Goal: Task Accomplishment & Management: Manage account settings

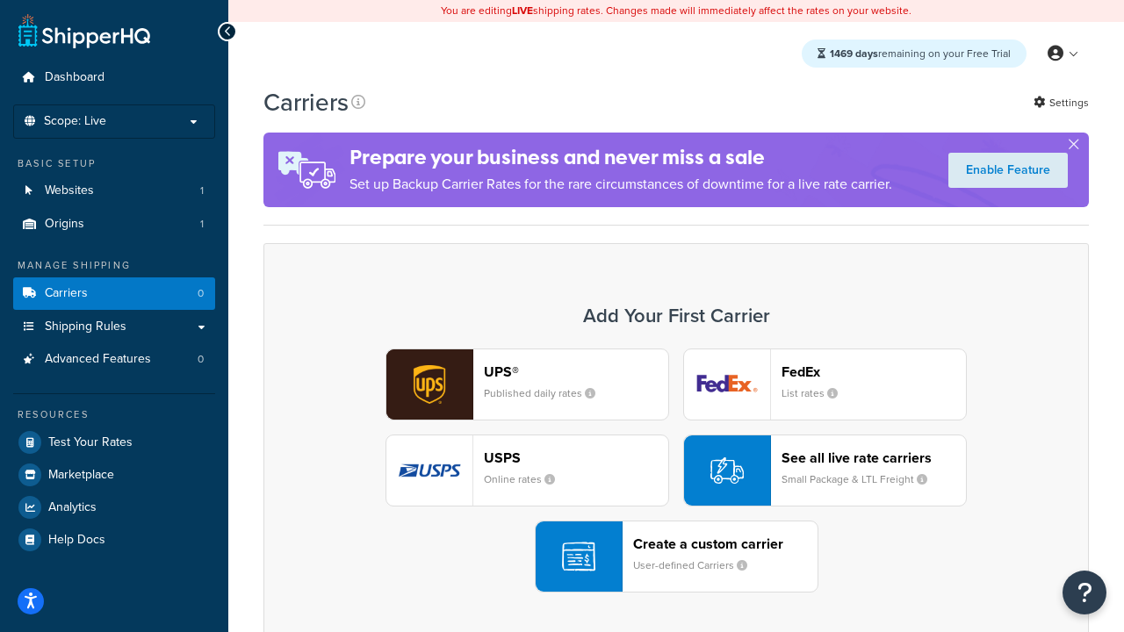
click at [676, 471] on div "UPS® Published daily rates FedEx List rates USPS Online rates See all live rate…" at bounding box center [676, 471] width 789 height 244
click at [874, 371] on header "FedEx" at bounding box center [874, 372] width 184 height 17
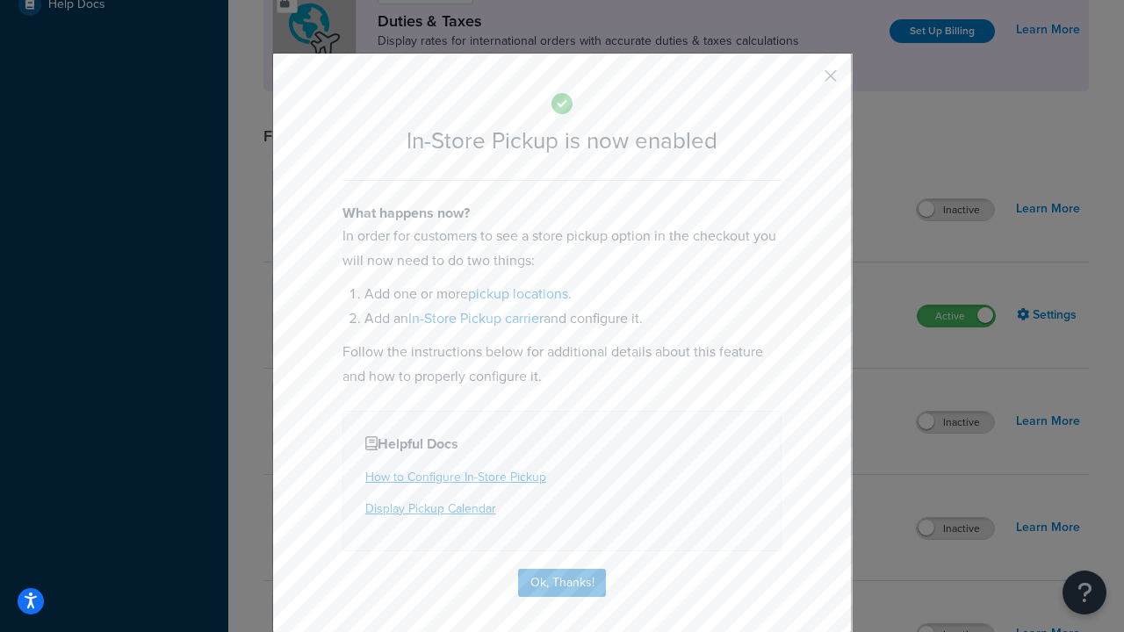
click at [804, 82] on button "button" at bounding box center [805, 82] width 4 height 4
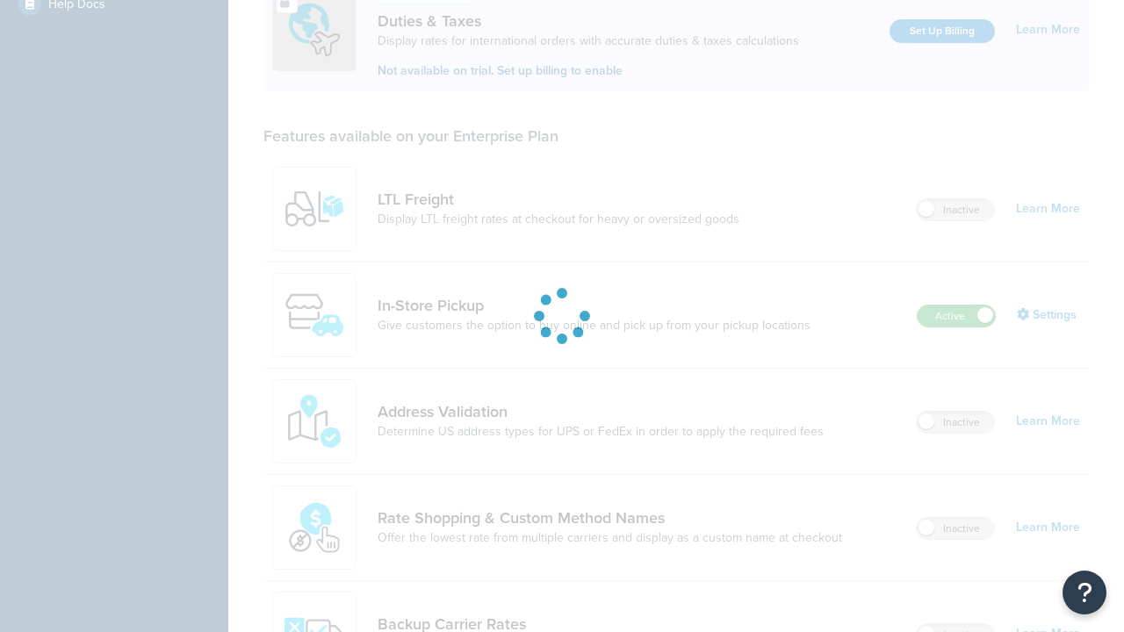
click at [956, 306] on label "Active" at bounding box center [956, 316] width 77 height 21
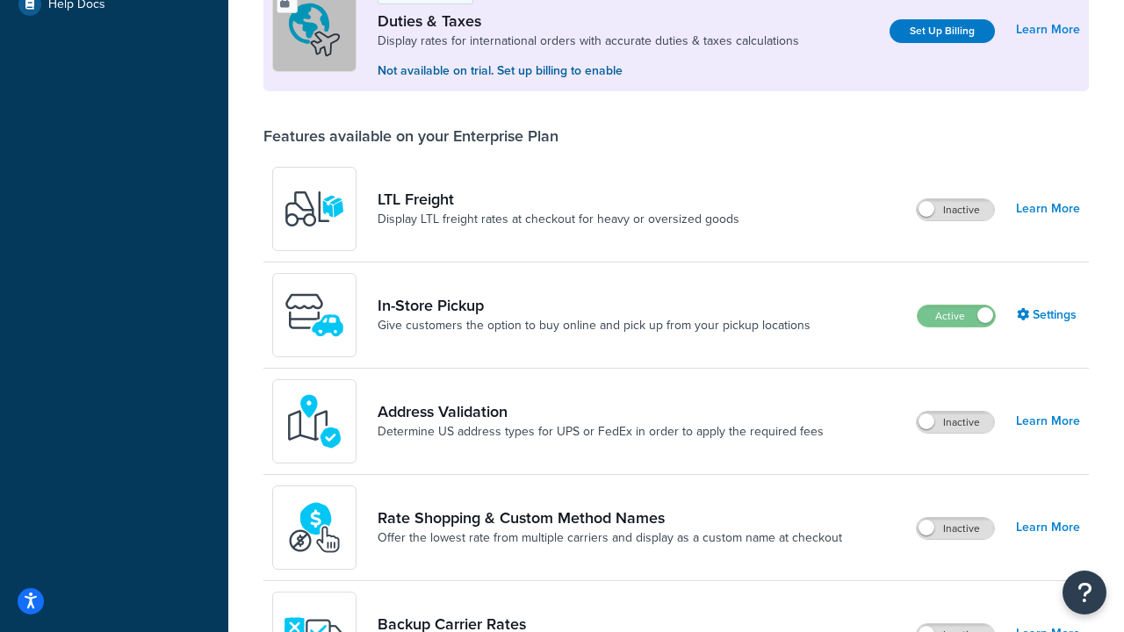
scroll to position [875, 0]
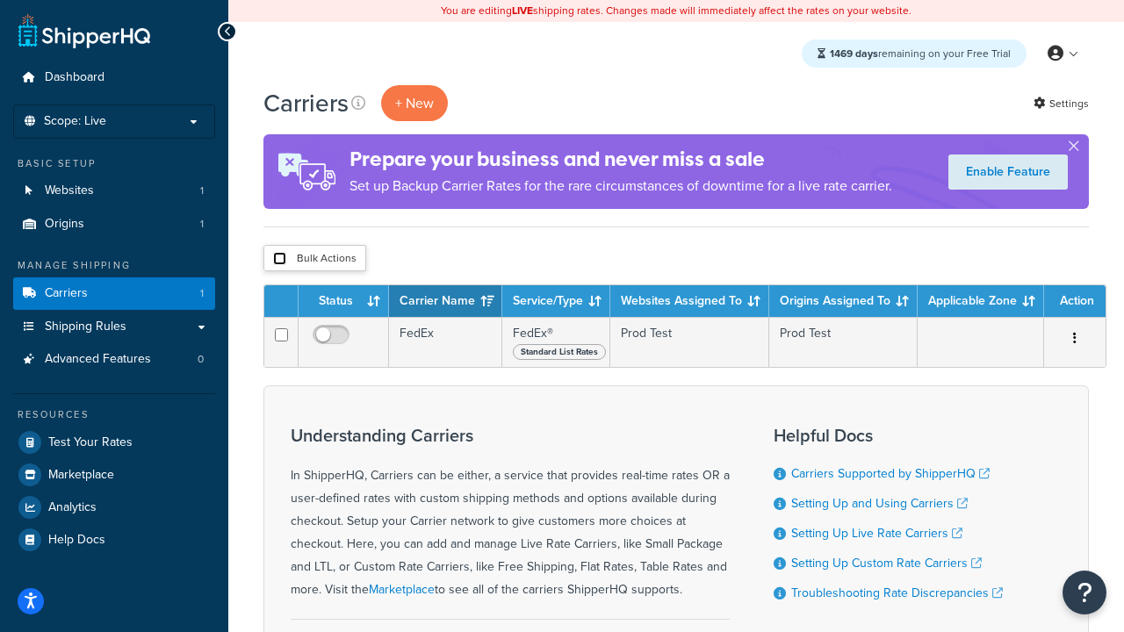
click at [279, 259] on input "checkbox" at bounding box center [279, 258] width 13 height 13
checkbox input "true"
click at [0, 0] on button "Delete" at bounding box center [0, 0] width 0 height 0
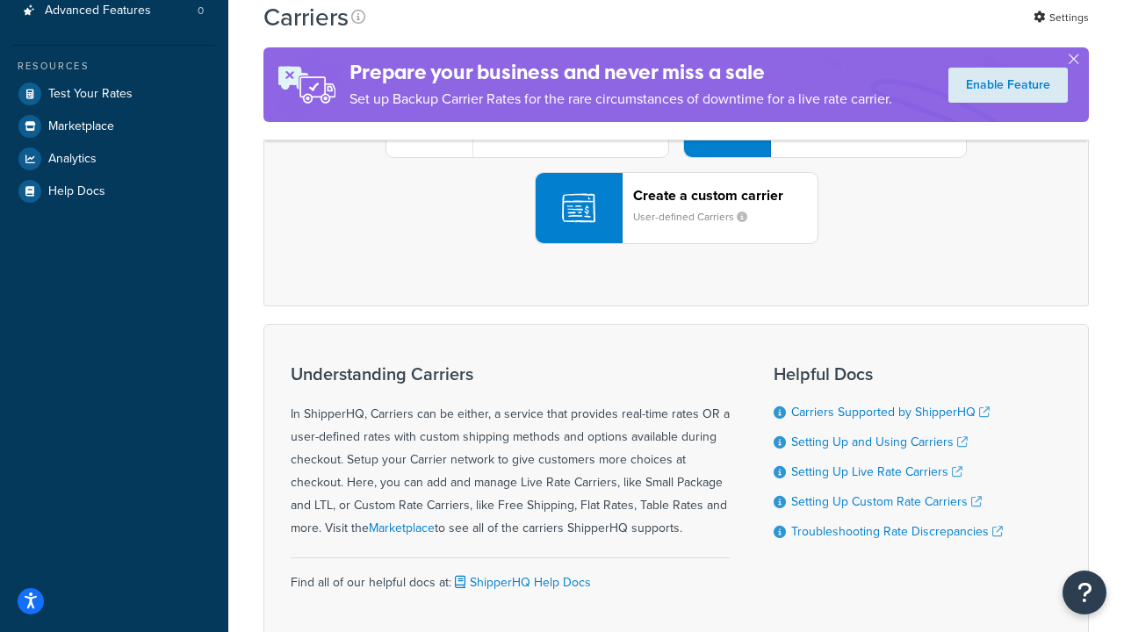
click at [676, 244] on div "UPS® Published daily rates FedEx List rates USPS Online rates See all live rate…" at bounding box center [676, 122] width 789 height 244
click at [874, 32] on header "FedEx" at bounding box center [874, 23] width 184 height 17
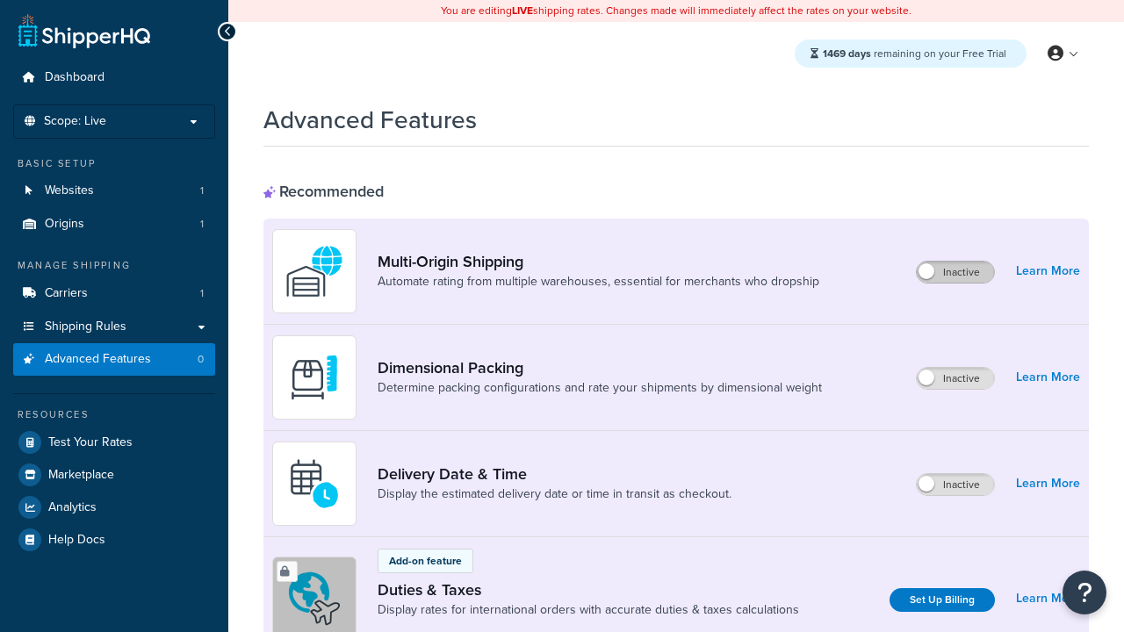
click at [955, 272] on label "Inactive" at bounding box center [955, 272] width 77 height 21
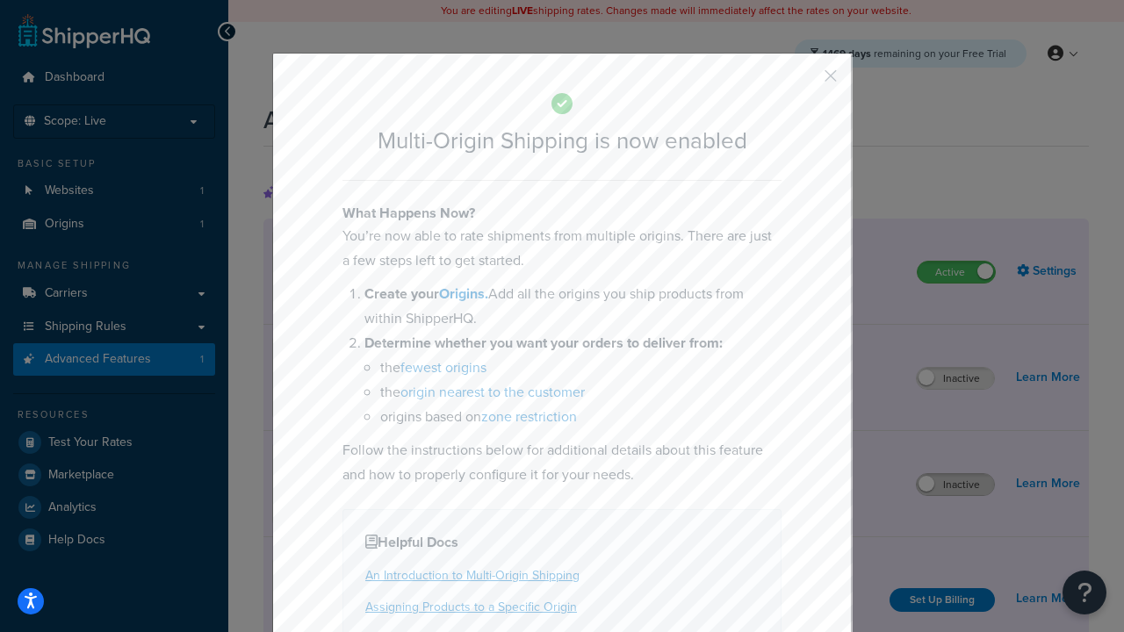
click at [804, 82] on button "button" at bounding box center [805, 82] width 4 height 4
click at [955, 485] on label "Inactive" at bounding box center [955, 484] width 77 height 21
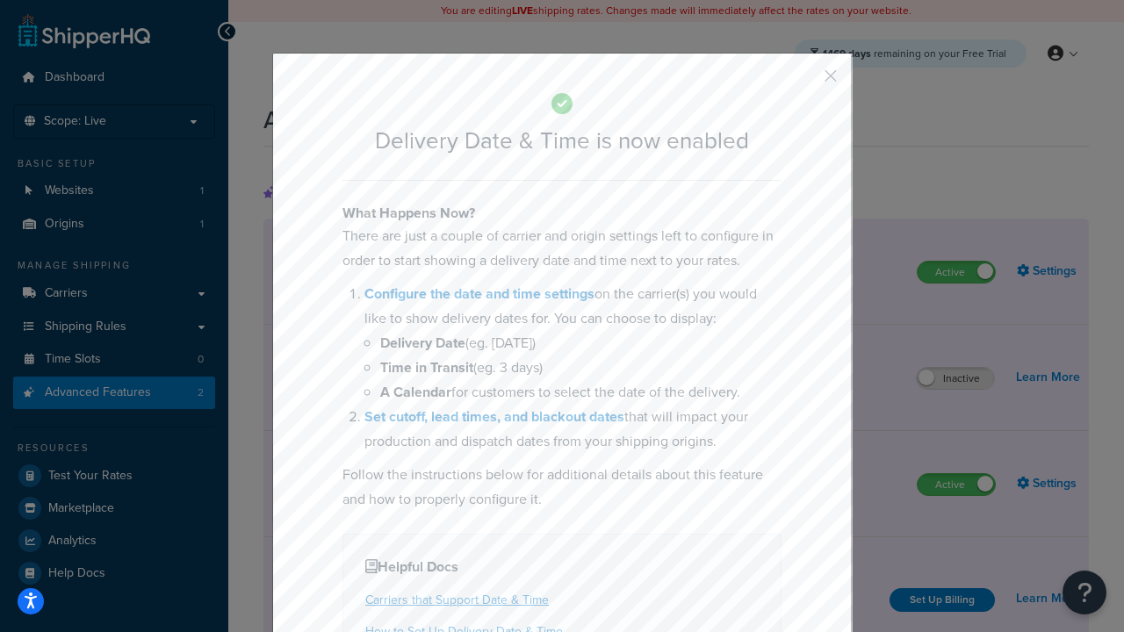
click at [804, 82] on button "button" at bounding box center [805, 82] width 4 height 4
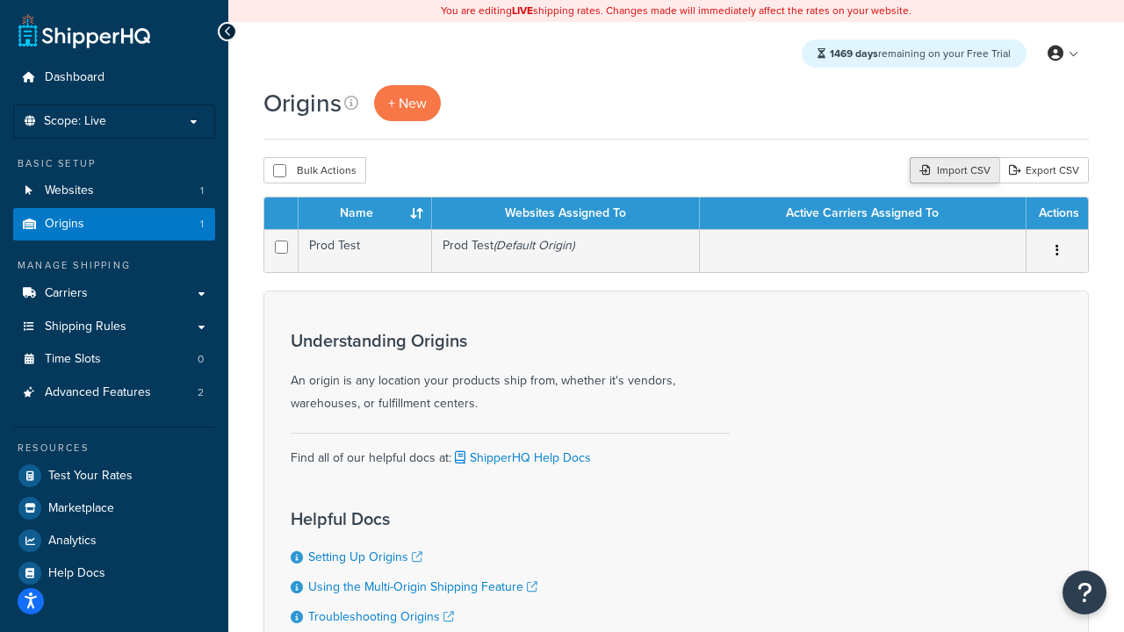
click at [952, 171] on div "Import CSV" at bounding box center [955, 170] width 90 height 26
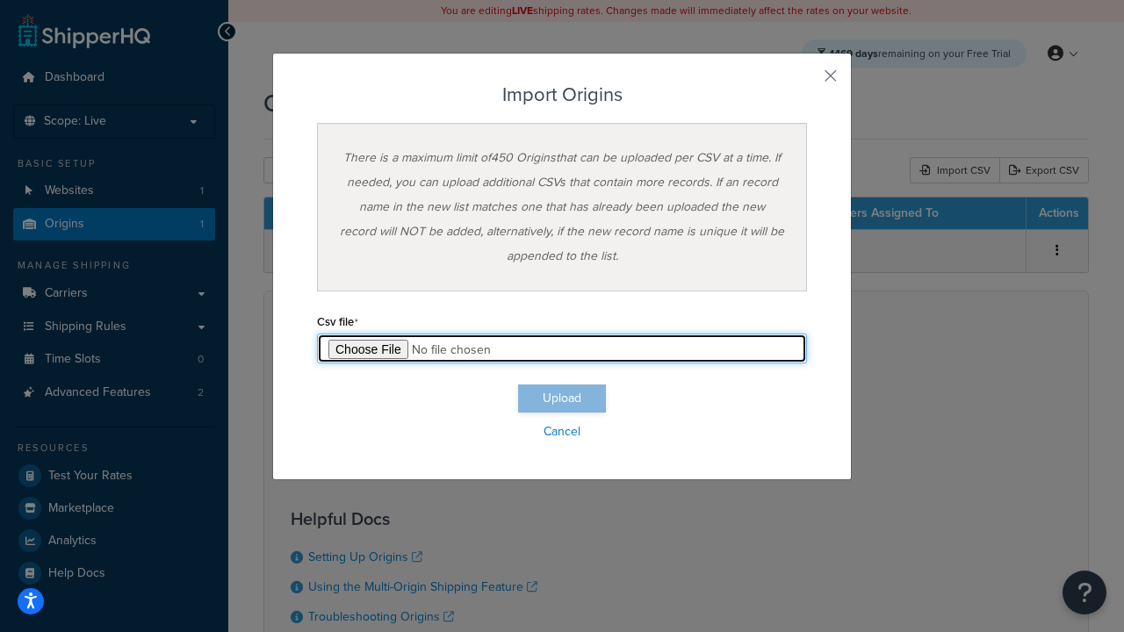
click at [562, 349] on input "file" at bounding box center [562, 349] width 490 height 30
type input "C:\fakepath\importOriginsSuccess.csv"
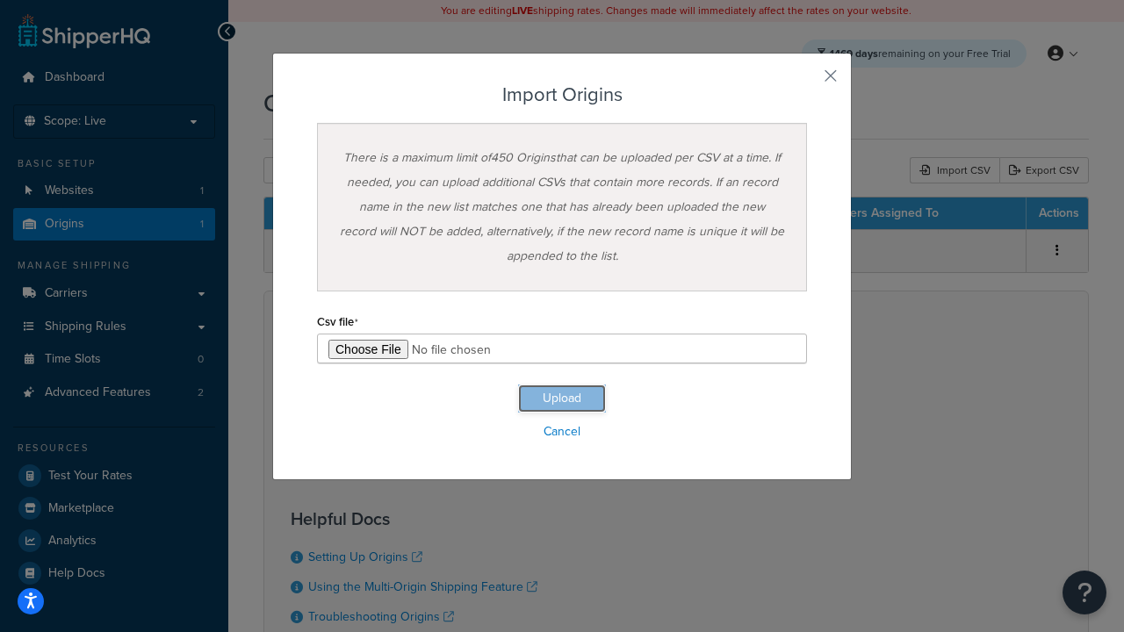
click at [562, 399] on button "Upload" at bounding box center [562, 399] width 88 height 28
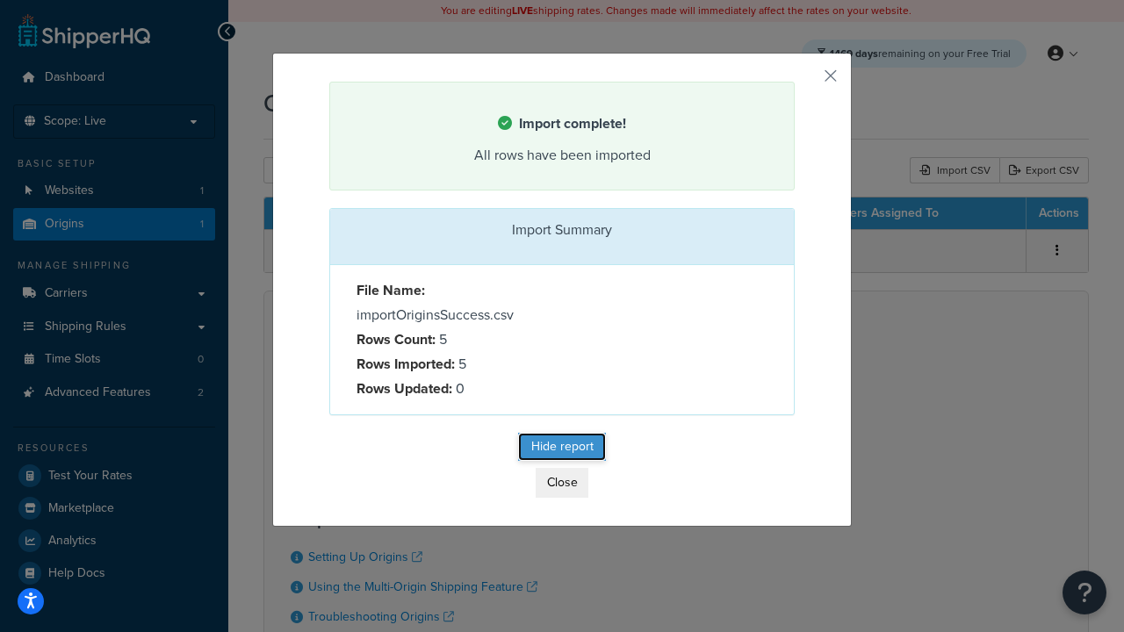
click at [562, 450] on button "Hide report" at bounding box center [562, 447] width 88 height 28
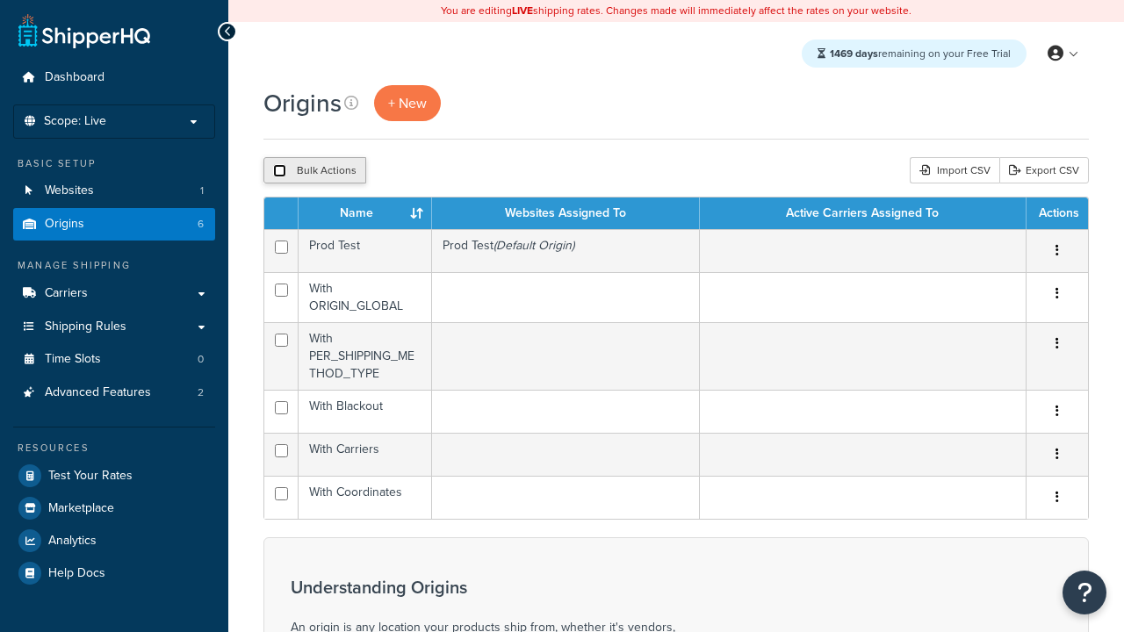
click at [279, 171] on input "checkbox" at bounding box center [279, 170] width 13 height 13
checkbox input "true"
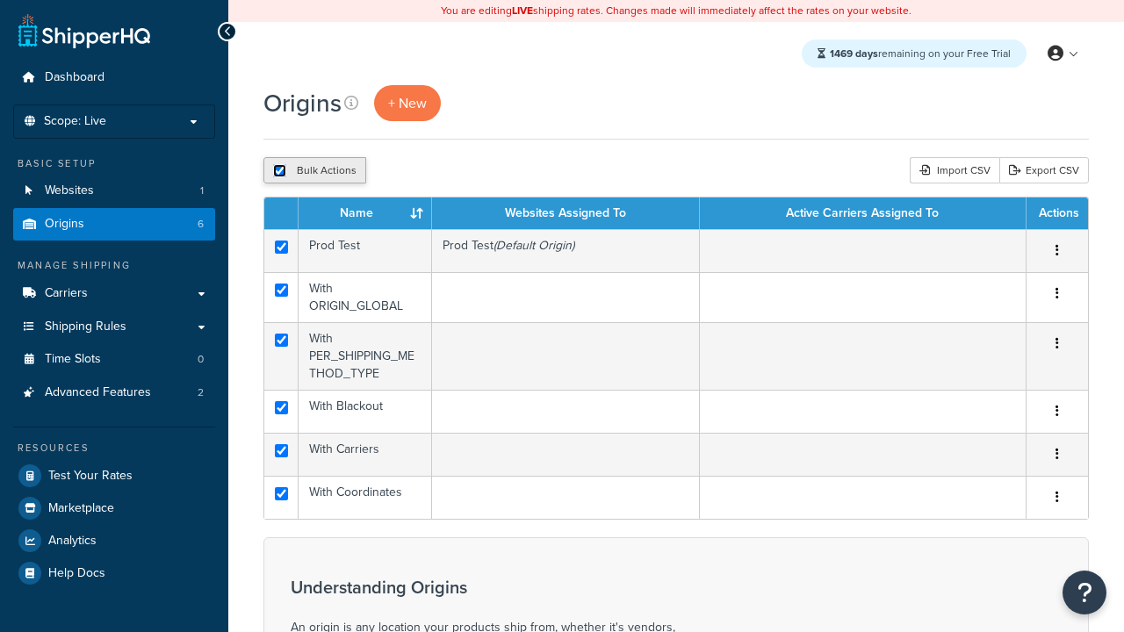
checkbox input "true"
click at [403, 171] on button "Duplicate" at bounding box center [402, 170] width 74 height 26
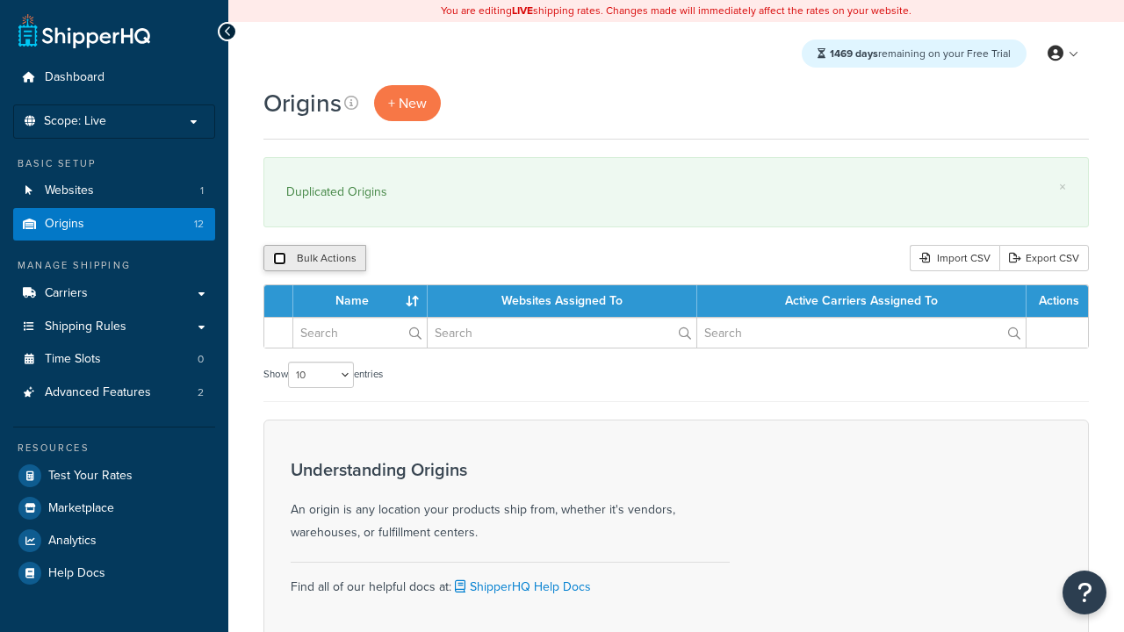
click at [279, 259] on input "checkbox" at bounding box center [279, 258] width 13 height 13
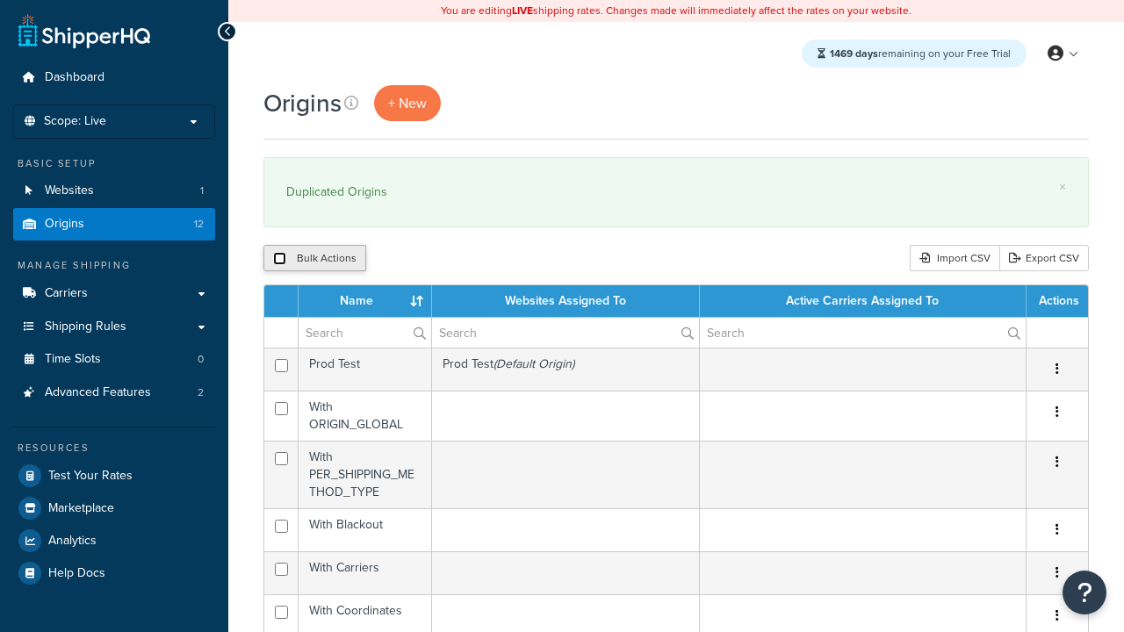
click at [279, 259] on input "checkbox" at bounding box center [279, 258] width 13 height 13
checkbox input "true"
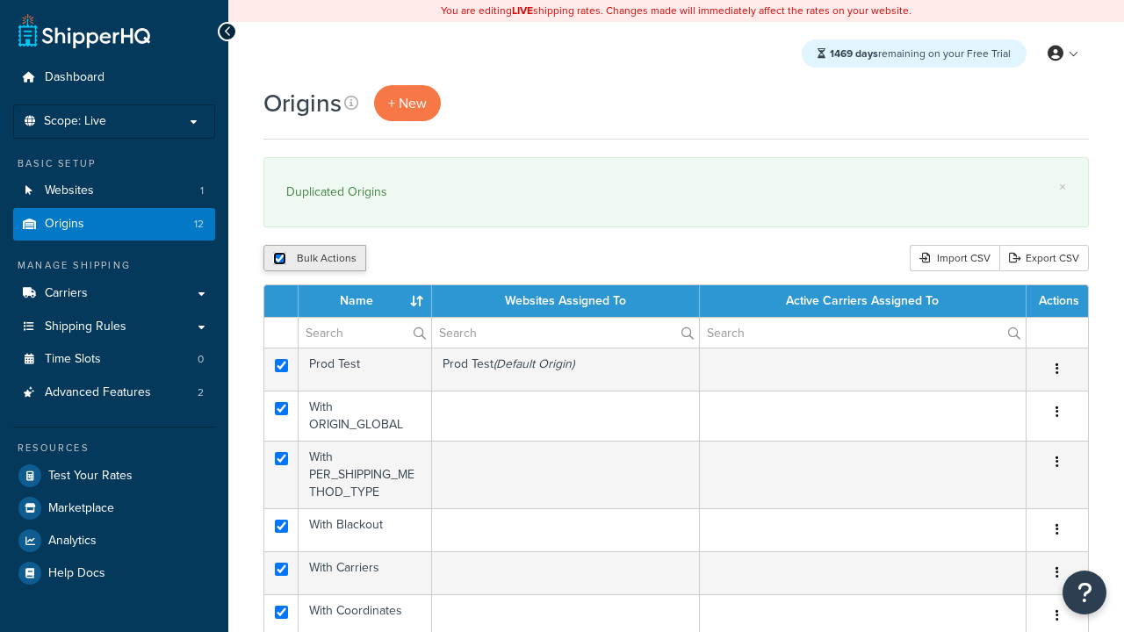
checkbox input "true"
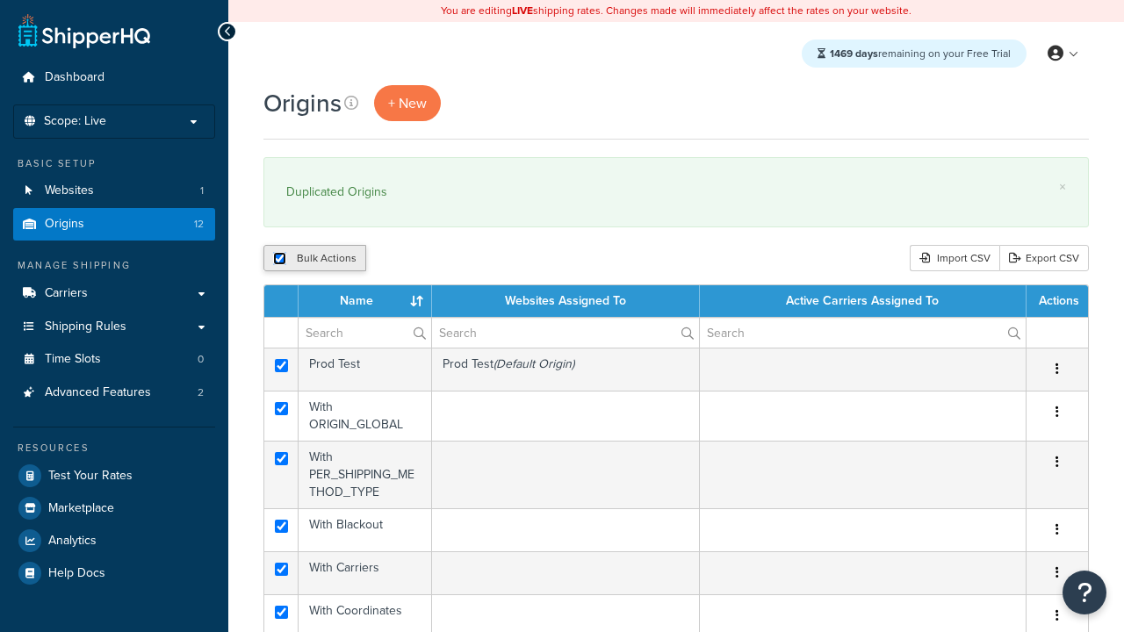
checkbox input "true"
click at [472, 259] on button "Delete" at bounding box center [468, 258] width 61 height 26
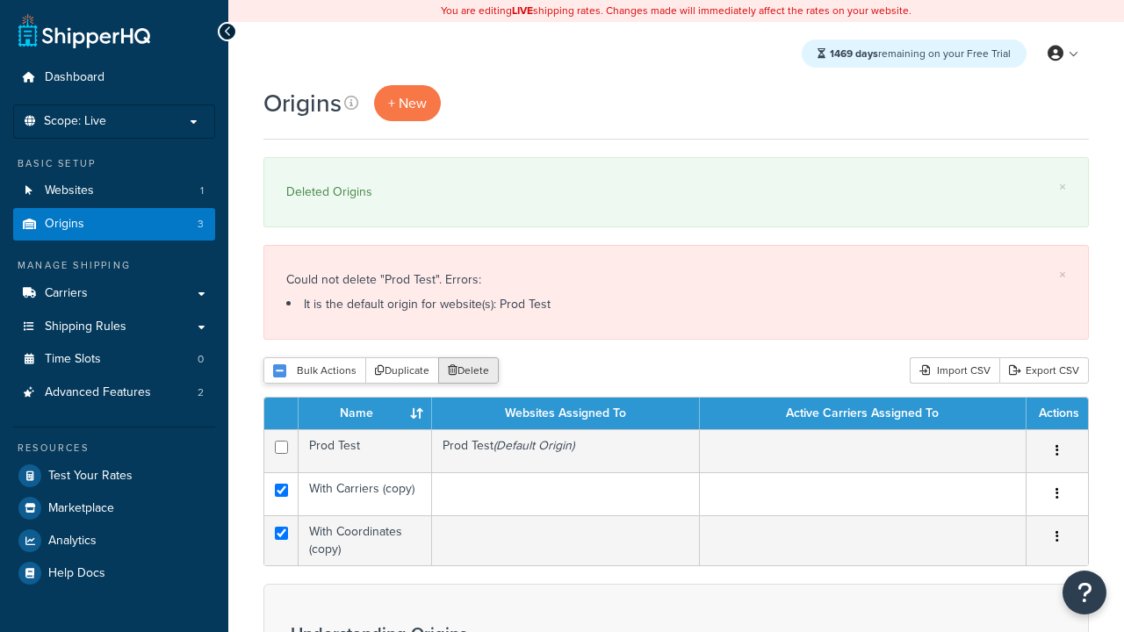
click at [472, 371] on button "Delete" at bounding box center [468, 370] width 61 height 26
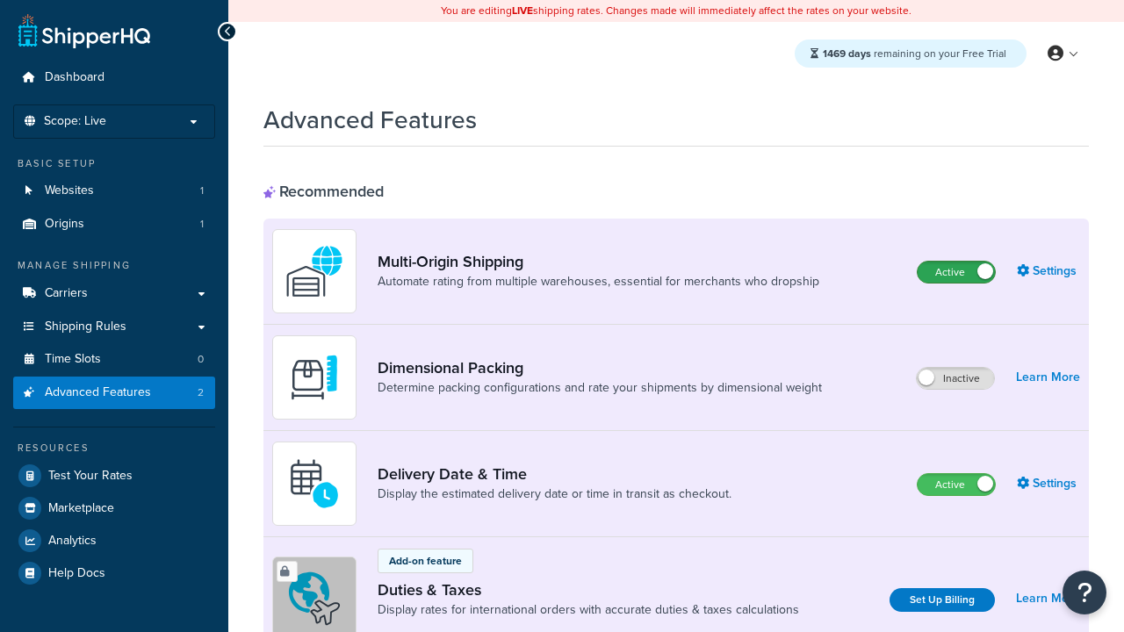
click at [956, 272] on label "Active" at bounding box center [956, 272] width 77 height 21
click at [956, 485] on label "Active" at bounding box center [956, 484] width 77 height 21
